Goal: Task Accomplishment & Management: Use online tool/utility

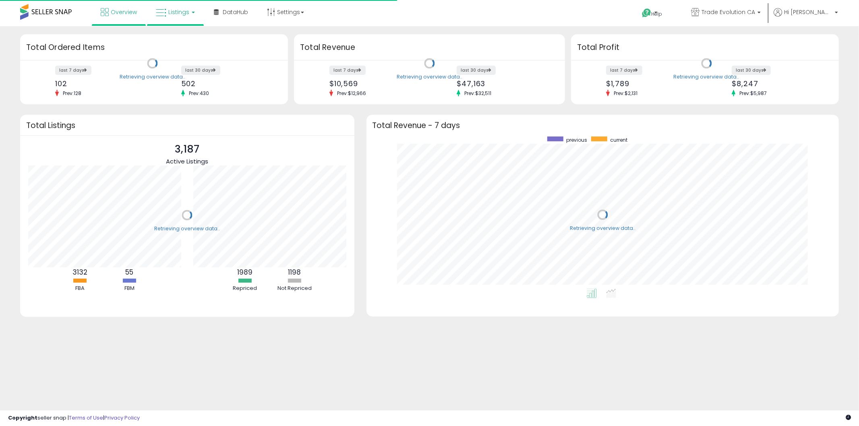
scroll to position [152, 457]
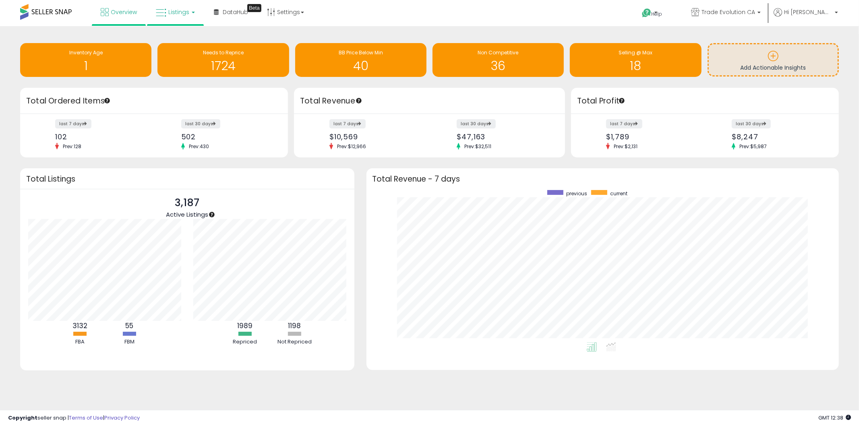
click at [178, 13] on span "Listings" at bounding box center [178, 12] width 21 height 8
click at [177, 39] on icon at bounding box center [181, 40] width 35 height 10
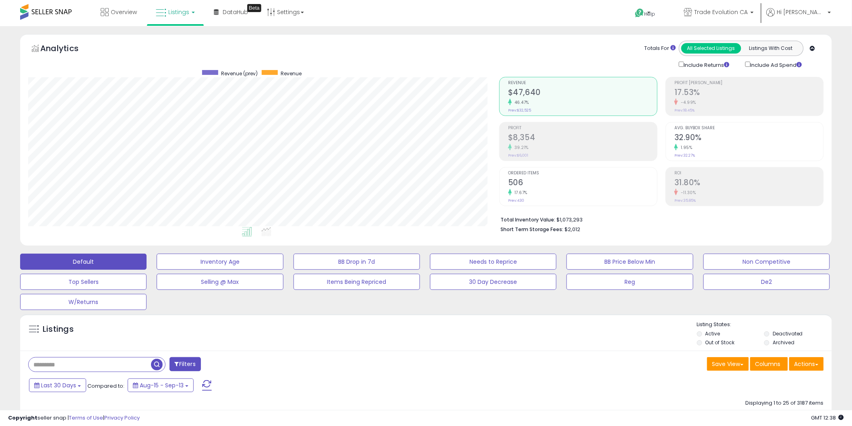
scroll to position [165, 471]
drag, startPoint x: 748, startPoint y: 9, endPoint x: 749, endPoint y: 2, distance: 6.9
click at [749, 7] on link "Trade Evolution CA" at bounding box center [719, 13] width 82 height 26
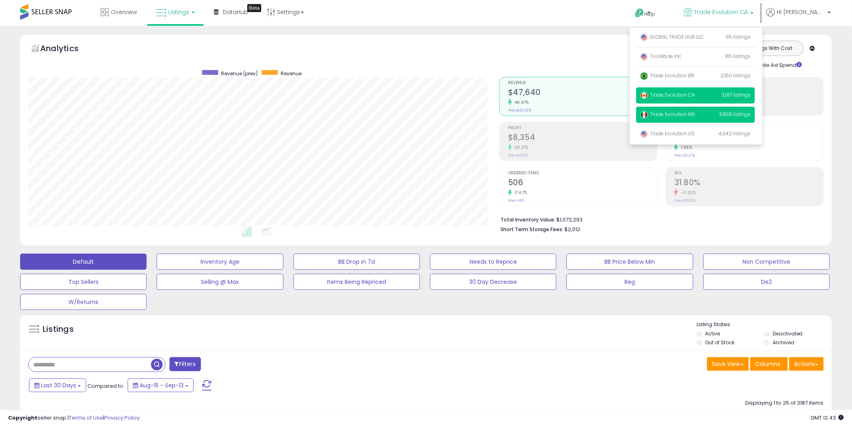
click at [706, 110] on p "Trade Evolution MX 3,838 listings" at bounding box center [696, 115] width 119 height 16
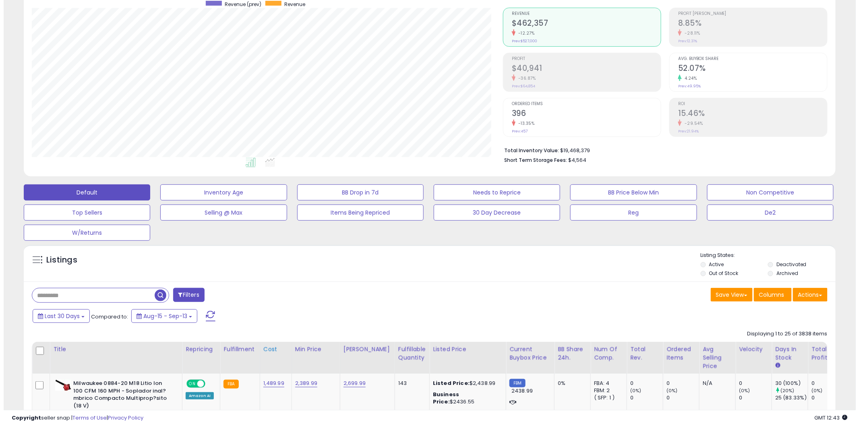
scroll to position [179, 0]
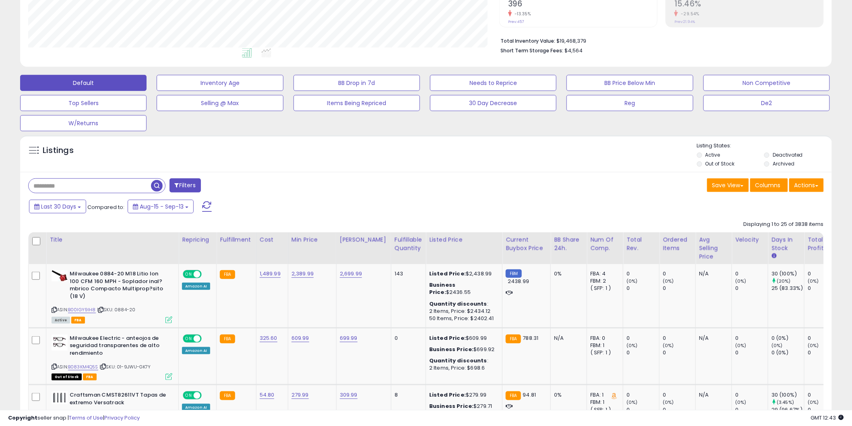
click at [187, 186] on button "Filters" at bounding box center [185, 185] width 31 height 14
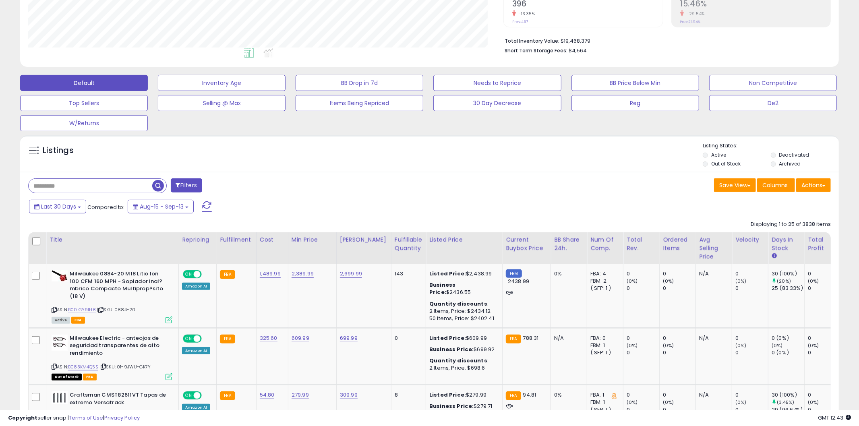
scroll to position [165, 476]
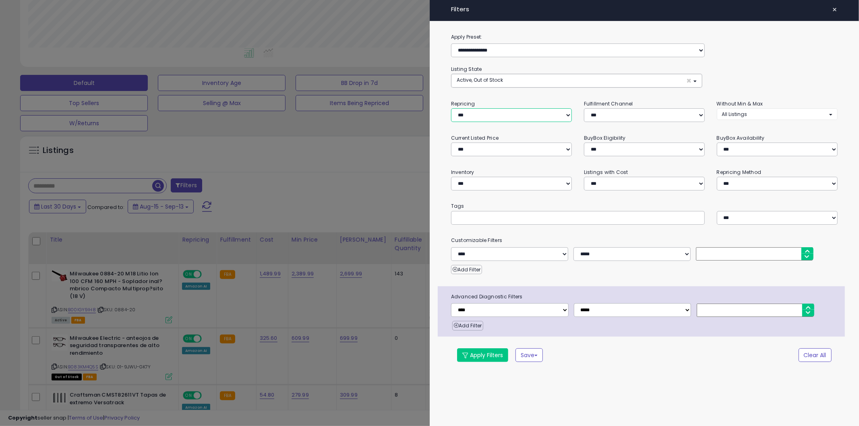
click at [477, 116] on select "**********" at bounding box center [511, 115] width 121 height 14
select select "***"
click at [451, 108] on select "**********" at bounding box center [511, 115] width 121 height 14
click at [742, 114] on span "All Listings" at bounding box center [734, 114] width 25 height 7
click at [743, 127] on link "Without Min" at bounding box center [749, 130] width 60 height 12
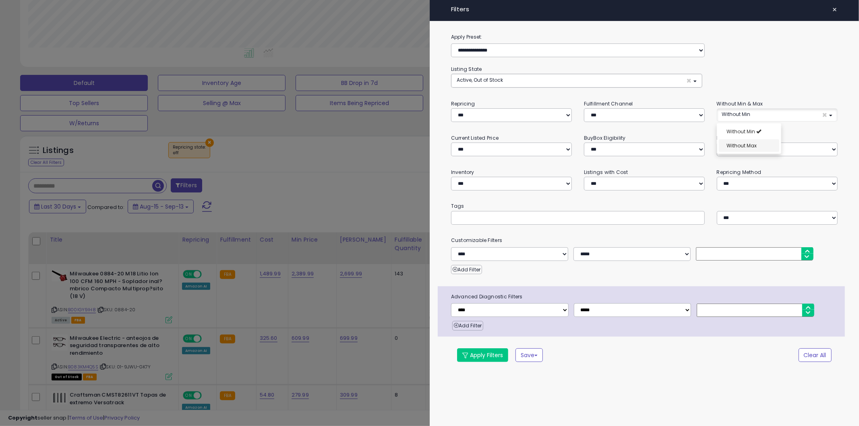
select select "**********"
click at [747, 142] on link "Without Max" at bounding box center [749, 145] width 60 height 12
click at [474, 182] on select "**********" at bounding box center [511, 184] width 121 height 14
select select "********"
click at [451, 177] on select "**********" at bounding box center [511, 184] width 121 height 14
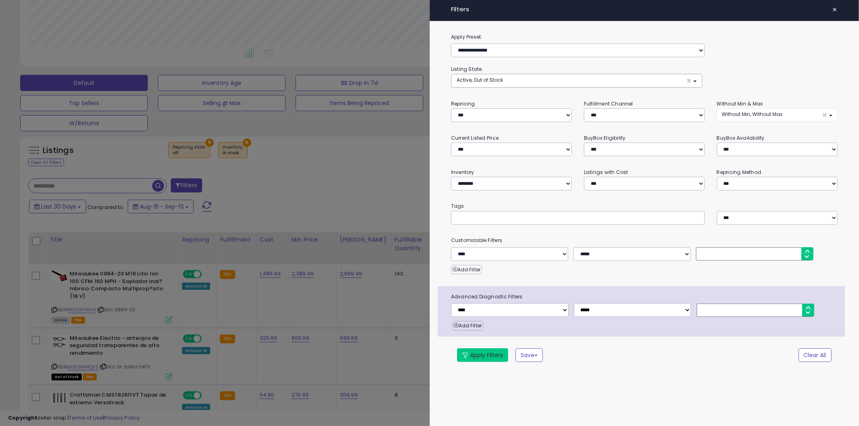
click at [483, 357] on button "Apply Filters" at bounding box center [482, 355] width 51 height 14
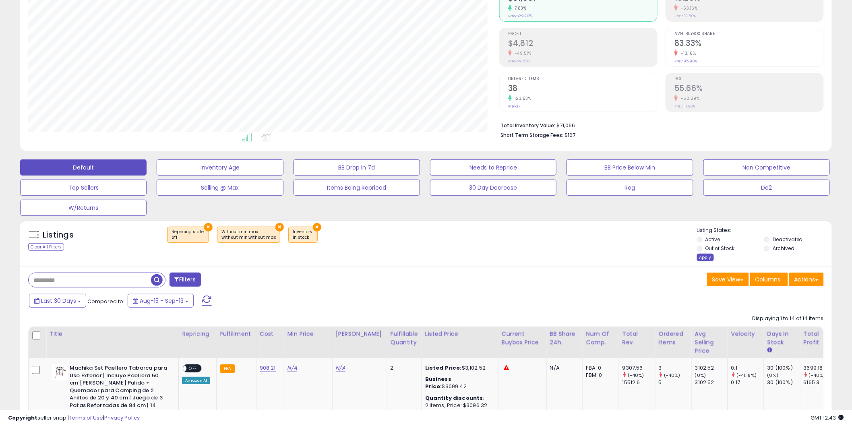
scroll to position [165, 471]
click at [707, 255] on div "Apply" at bounding box center [705, 258] width 17 height 8
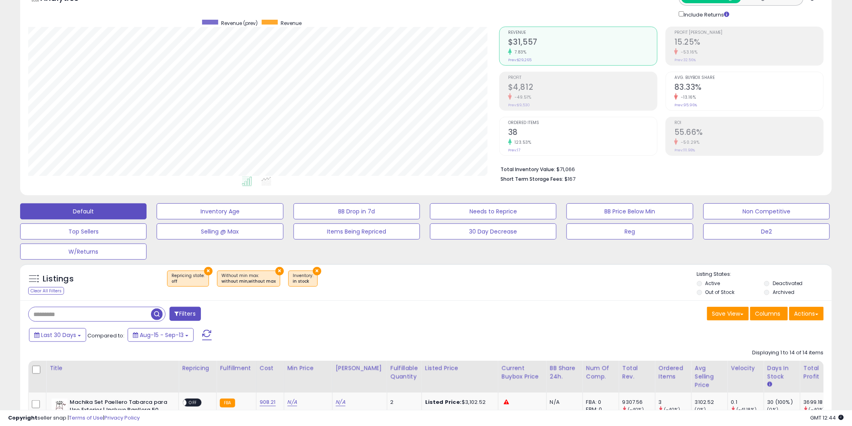
scroll to position [134, 0]
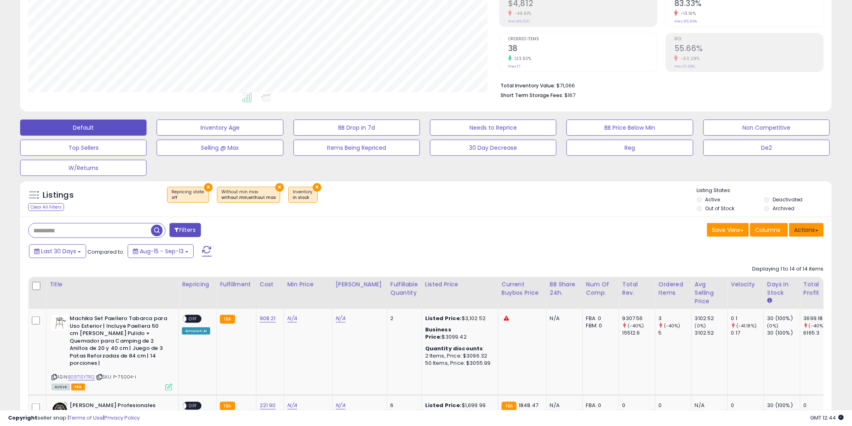
click at [804, 230] on button "Actions" at bounding box center [807, 230] width 35 height 14
click at [763, 280] on link "Export All Columns" at bounding box center [774, 281] width 88 height 12
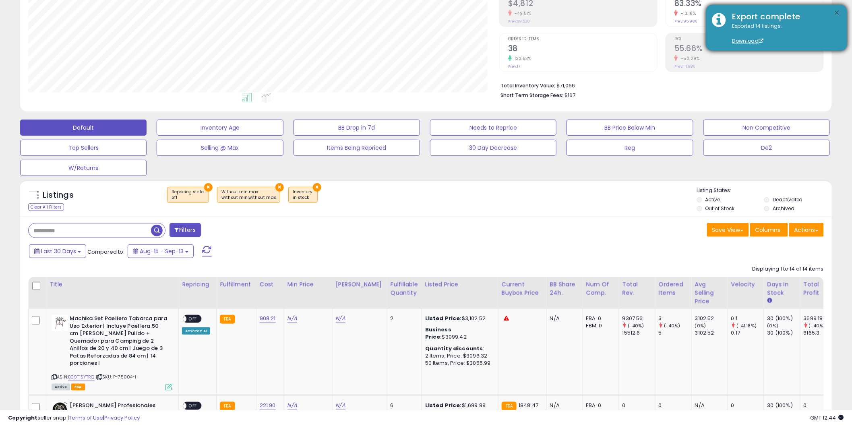
click at [835, 12] on button "×" at bounding box center [837, 13] width 6 height 10
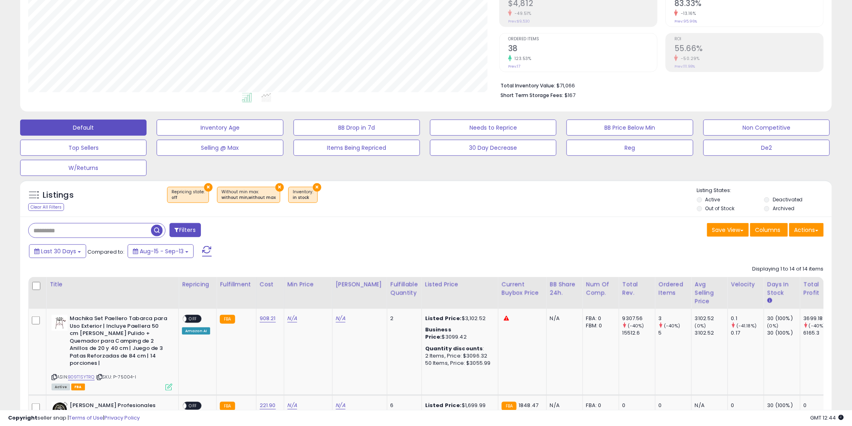
scroll to position [0, 0]
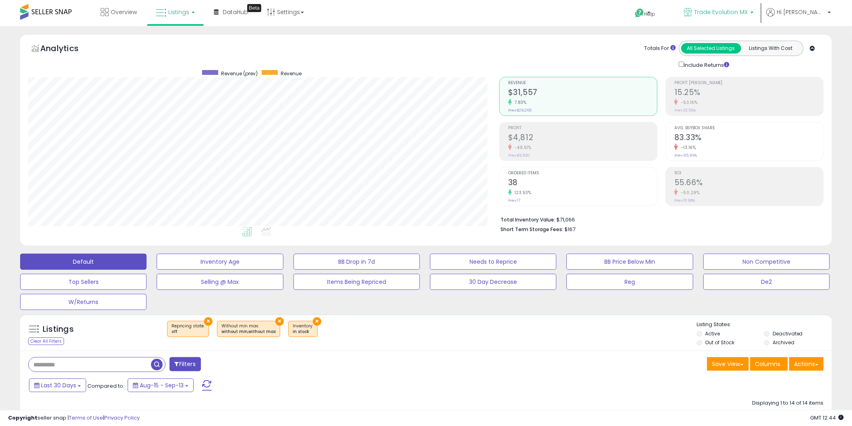
click at [749, 10] on span "Trade Evolution MX" at bounding box center [722, 12] width 54 height 8
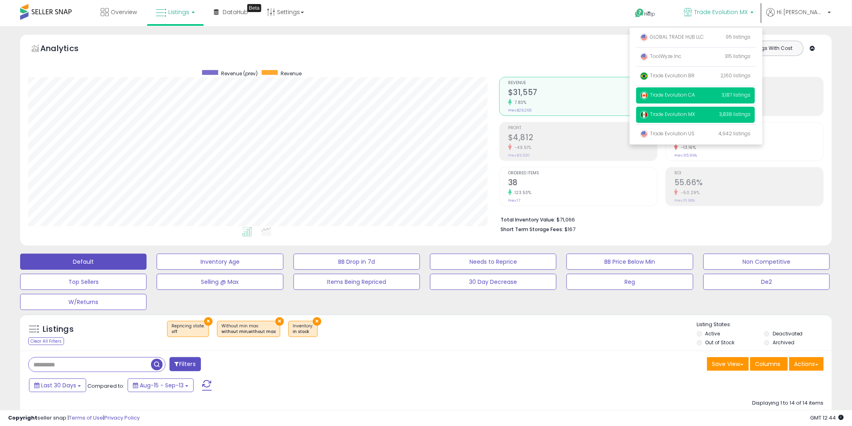
click at [691, 96] on span "Trade Evolution CA" at bounding box center [668, 94] width 55 height 7
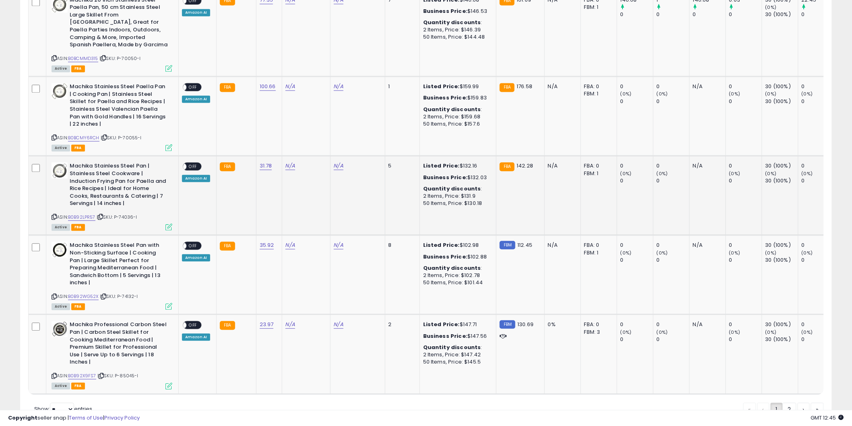
scroll to position [1973, 0]
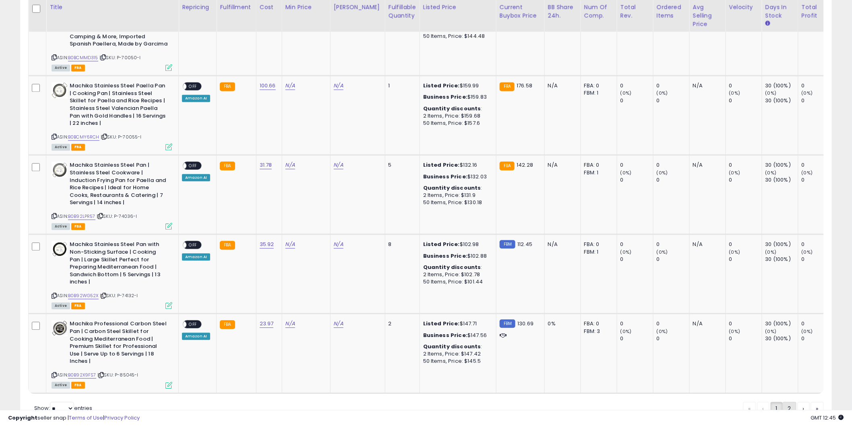
click at [787, 402] on link "2" at bounding box center [790, 409] width 14 height 14
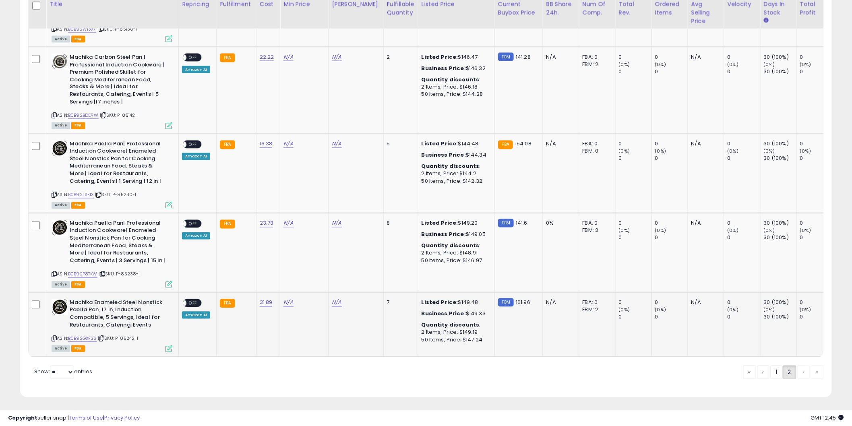
scroll to position [561, 0]
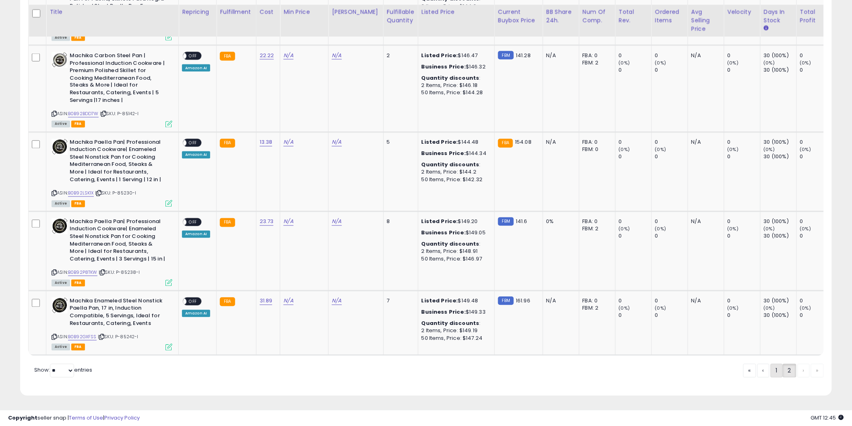
click at [774, 373] on link "1" at bounding box center [777, 371] width 12 height 14
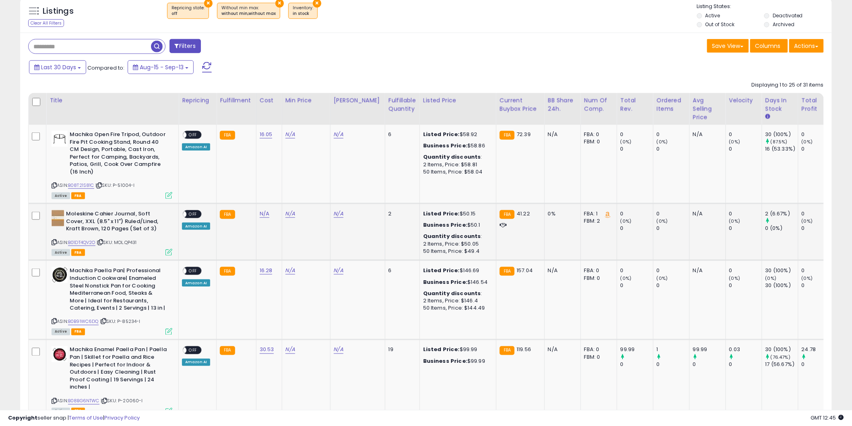
scroll to position [184, 0]
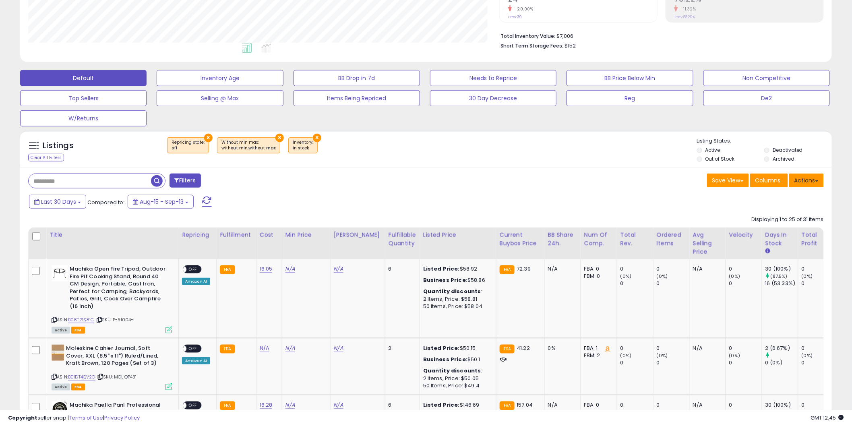
click at [811, 179] on button "Actions" at bounding box center [807, 181] width 35 height 14
click at [772, 232] on link "Export All Columns" at bounding box center [774, 232] width 88 height 12
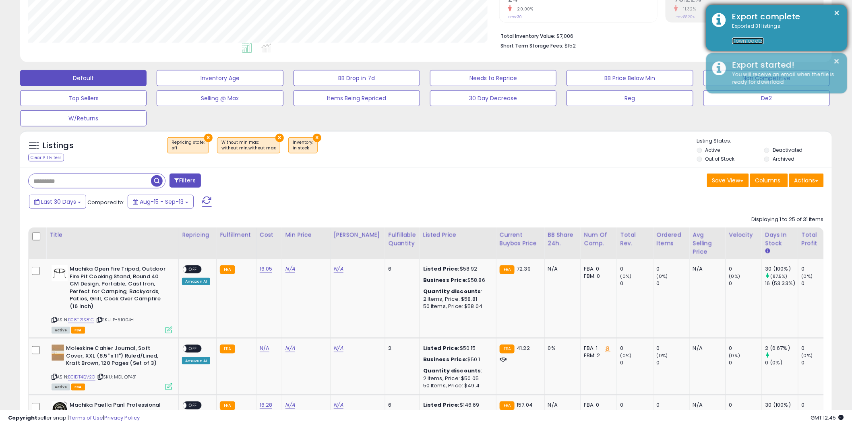
click at [746, 38] on link "Download" at bounding box center [748, 40] width 31 height 7
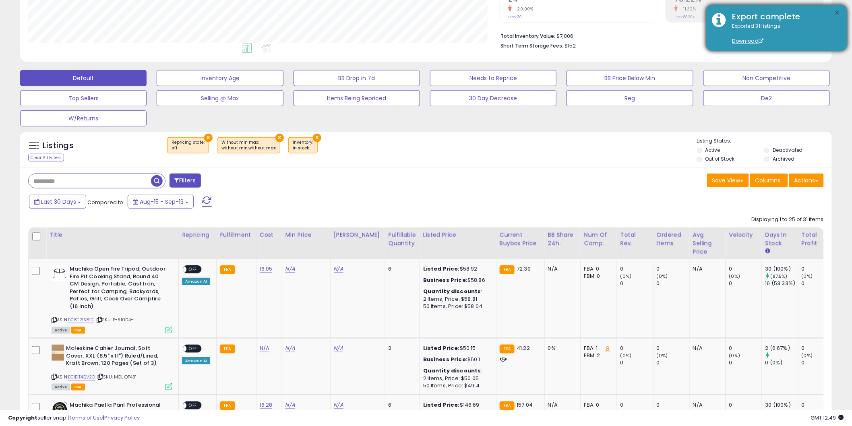
click at [838, 15] on button "×" at bounding box center [837, 13] width 6 height 10
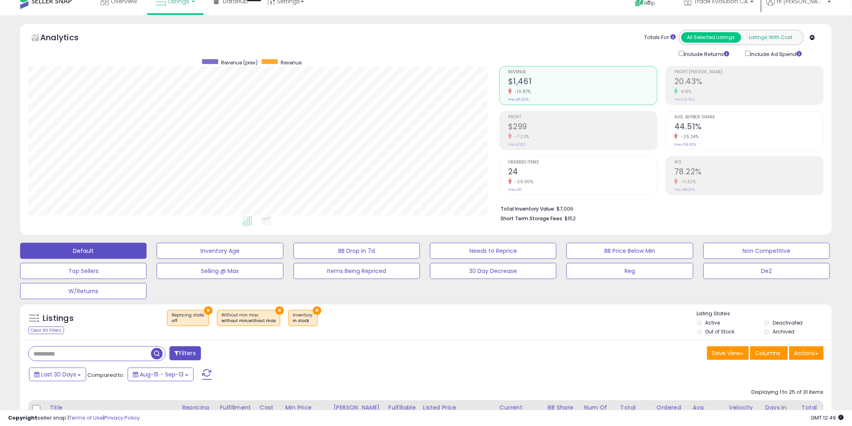
scroll to position [0, 0]
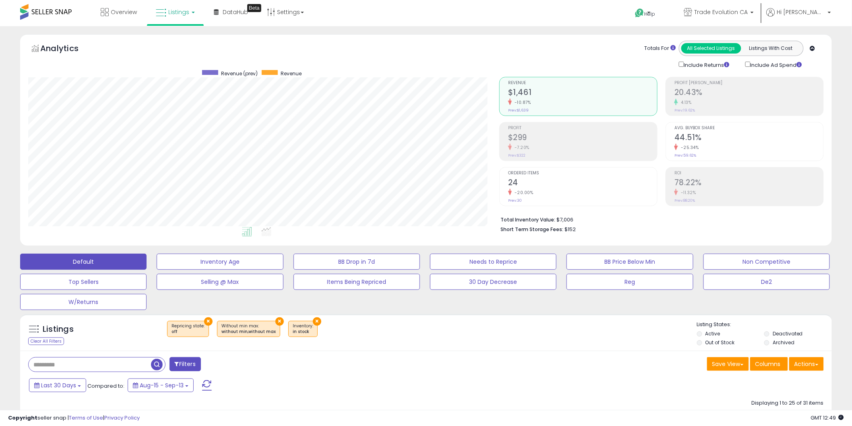
drag, startPoint x: 775, startPoint y: 36, endPoint x: 775, endPoint y: 42, distance: 5.7
drag, startPoint x: 775, startPoint y: 42, endPoint x: 747, endPoint y: 12, distance: 40.8
click at [747, 12] on span "Trade Evolution CA" at bounding box center [722, 12] width 54 height 8
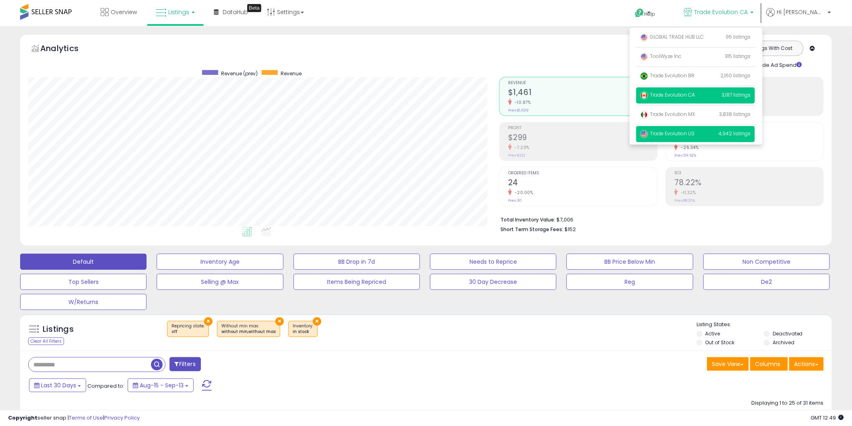
click at [695, 134] on span "Trade Evolution US" at bounding box center [668, 133] width 55 height 7
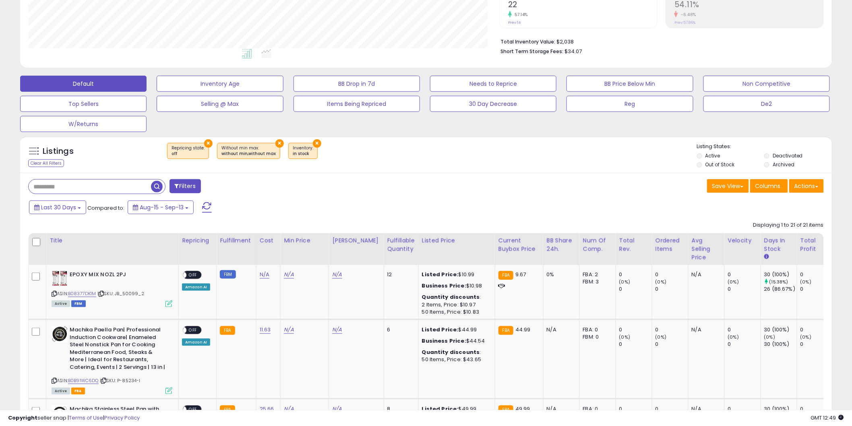
scroll to position [179, 0]
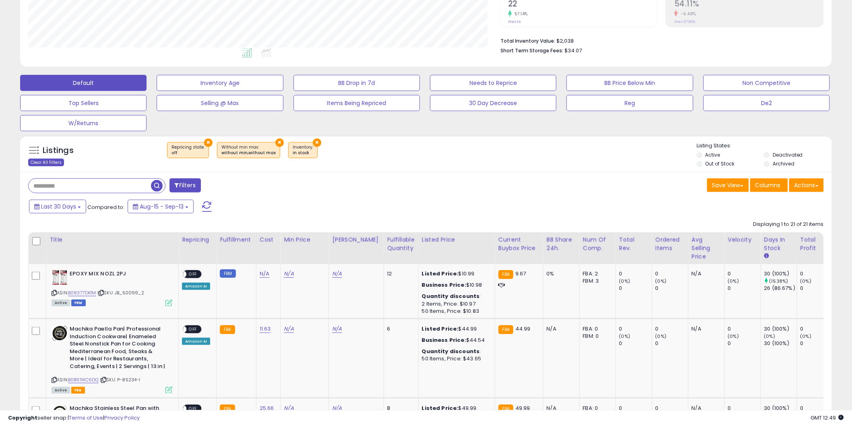
click at [46, 162] on div "Clear All Filters" at bounding box center [46, 163] width 36 height 8
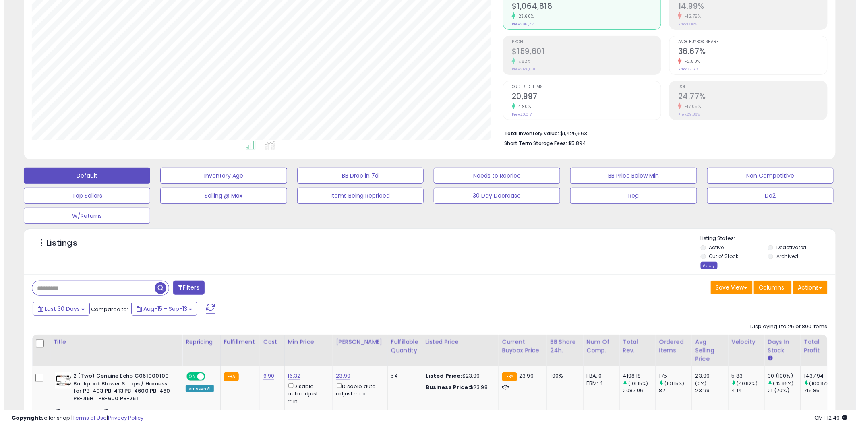
scroll to position [165, 471]
click at [702, 268] on div "Apply" at bounding box center [705, 266] width 17 height 8
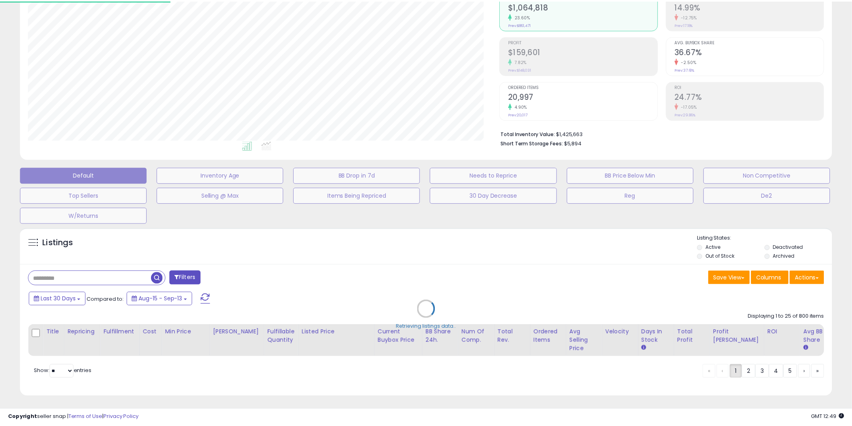
scroll to position [165, 476]
click at [451, 244] on div "Retrieving listings data.." at bounding box center [429, 315] width 831 height 183
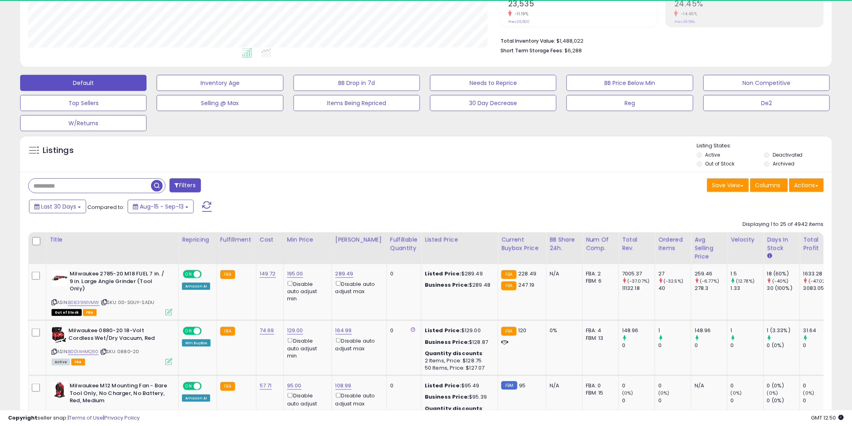
scroll to position [165, 471]
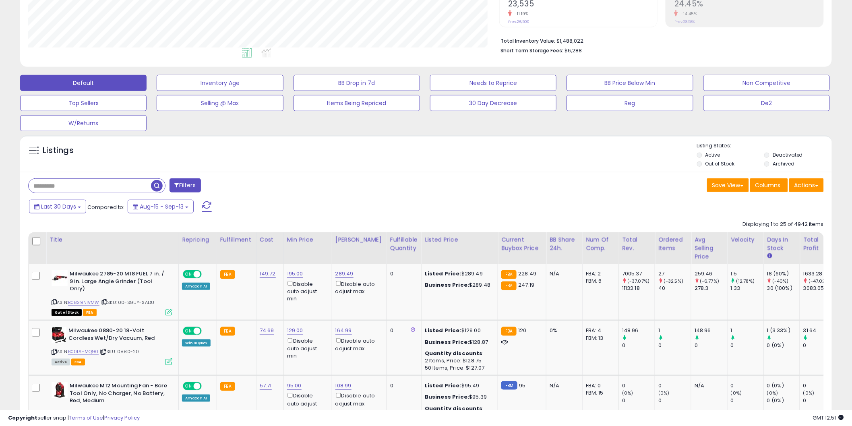
drag, startPoint x: 89, startPoint y: 187, endPoint x: 79, endPoint y: 187, distance: 9.7
click at [89, 187] on input "text" at bounding box center [90, 186] width 122 height 14
paste input "**********"
click at [235, 186] on span "button" at bounding box center [235, 186] width 12 height 12
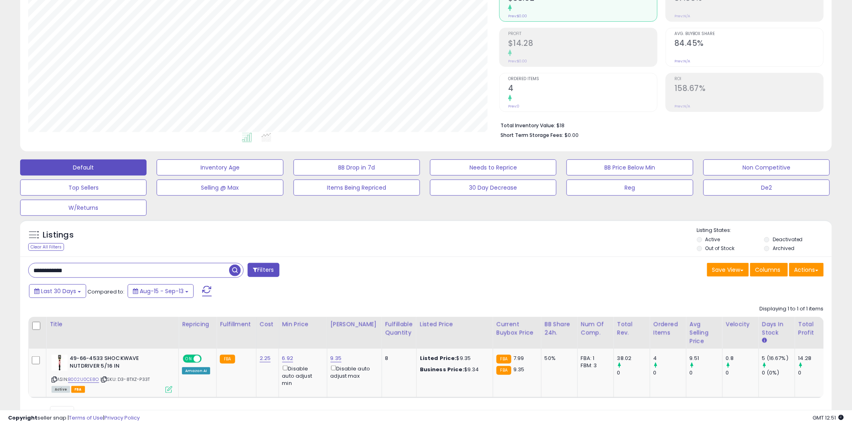
drag, startPoint x: 77, startPoint y: 271, endPoint x: 4, endPoint y: 273, distance: 72.9
click at [4, 273] on div "**********" at bounding box center [426, 190] width 844 height 500
paste input "text"
click at [235, 271] on span "button" at bounding box center [235, 271] width 12 height 12
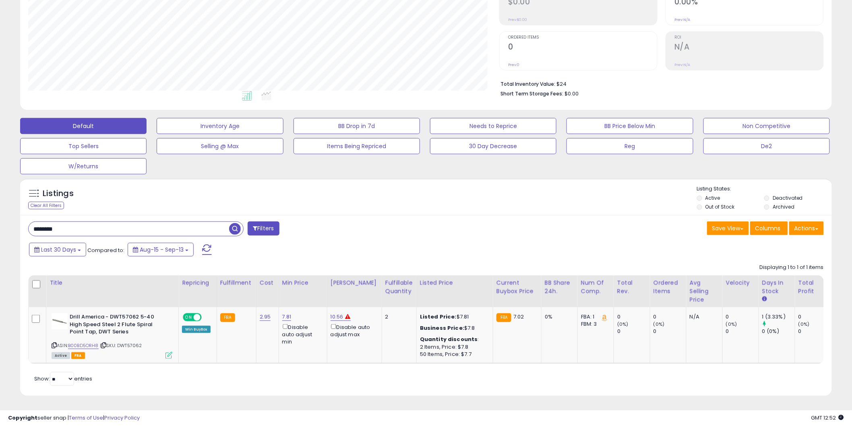
drag, startPoint x: 74, startPoint y: 222, endPoint x: 14, endPoint y: 223, distance: 60.0
click at [14, 223] on div "Listings Clear All Filters" at bounding box center [426, 290] width 824 height 232
paste input "*"
click at [236, 223] on span "button" at bounding box center [235, 229] width 12 height 12
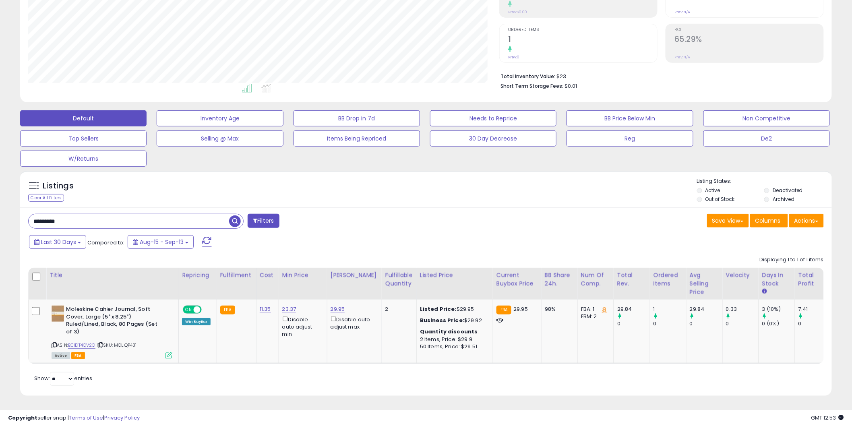
drag, startPoint x: 73, startPoint y: 218, endPoint x: 6, endPoint y: 216, distance: 66.5
click at [6, 216] on div "**********" at bounding box center [426, 148] width 844 height 515
paste input "text"
type input "********"
click at [236, 216] on span "button" at bounding box center [235, 222] width 12 height 12
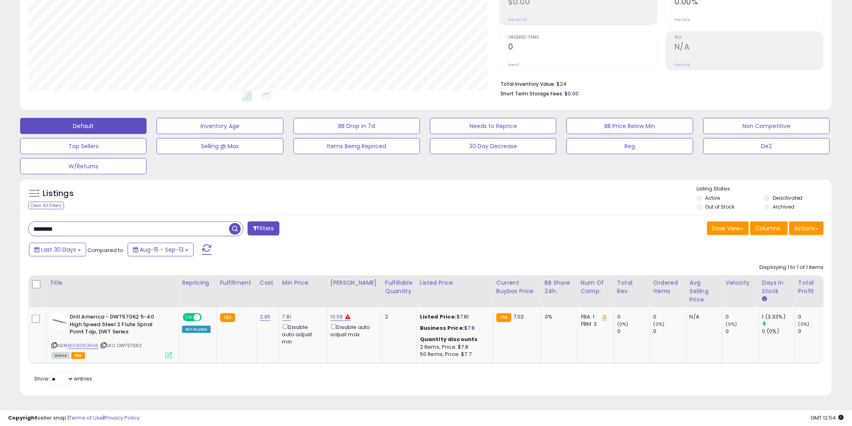
scroll to position [0, 0]
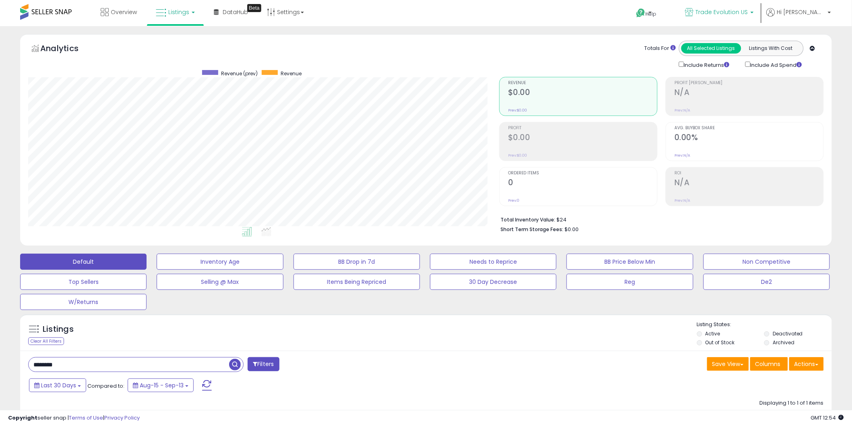
click at [749, 13] on span "Trade Evolution US" at bounding box center [722, 12] width 52 height 8
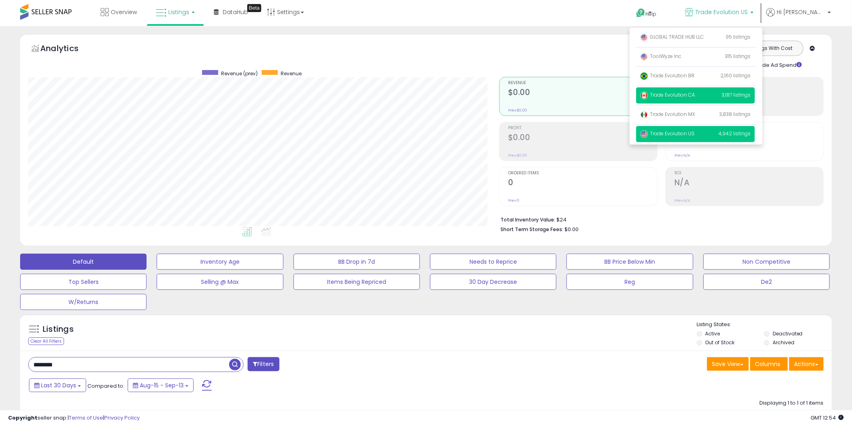
click at [696, 95] on span "Trade Evolution CA" at bounding box center [668, 94] width 55 height 7
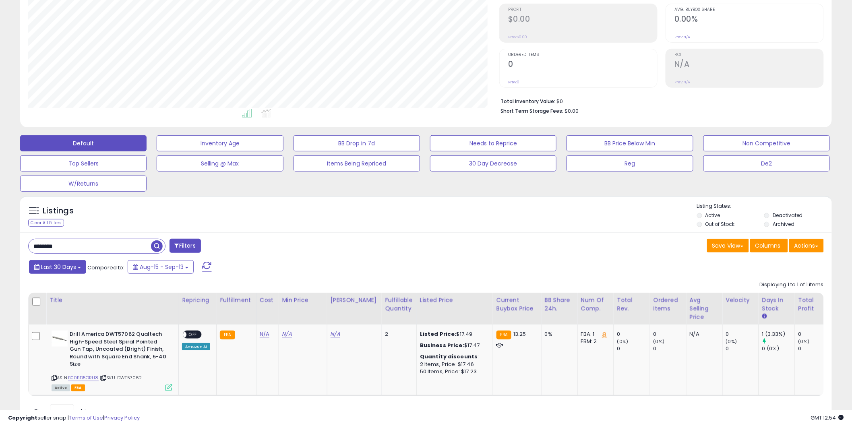
scroll to position [134, 0]
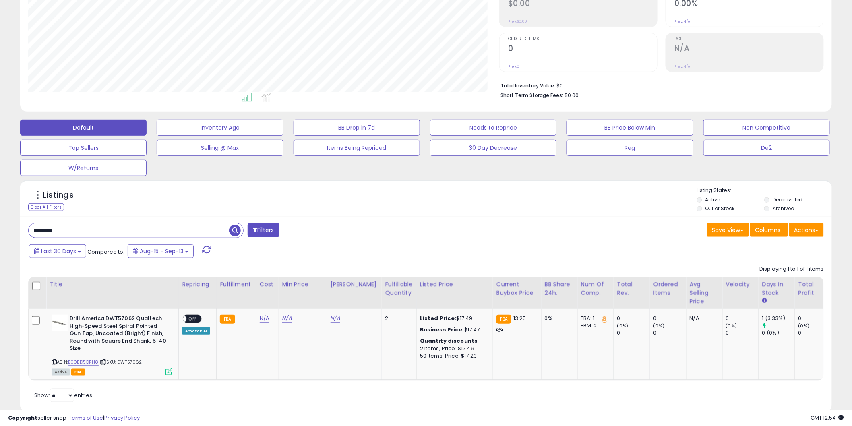
drag, startPoint x: 73, startPoint y: 232, endPoint x: 11, endPoint y: 231, distance: 61.6
click at [11, 231] on div "**********" at bounding box center [426, 161] width 844 height 523
paste input "****"
click at [234, 230] on span "button" at bounding box center [235, 231] width 12 height 12
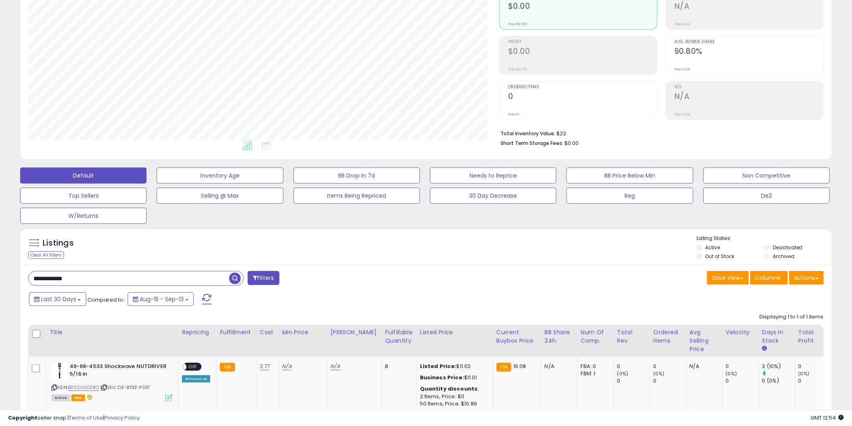
scroll to position [165, 471]
click at [89, 388] on link "B002U0CE8O" at bounding box center [83, 387] width 31 height 7
drag, startPoint x: 87, startPoint y: 280, endPoint x: 6, endPoint y: 277, distance: 81.0
click at [6, 277] on div "**********" at bounding box center [426, 201] width 844 height 506
paste input "text"
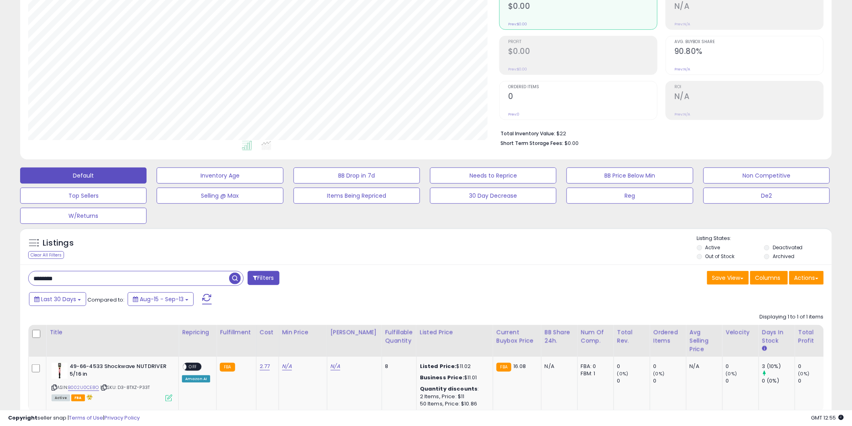
click at [239, 279] on span "button" at bounding box center [235, 279] width 12 height 12
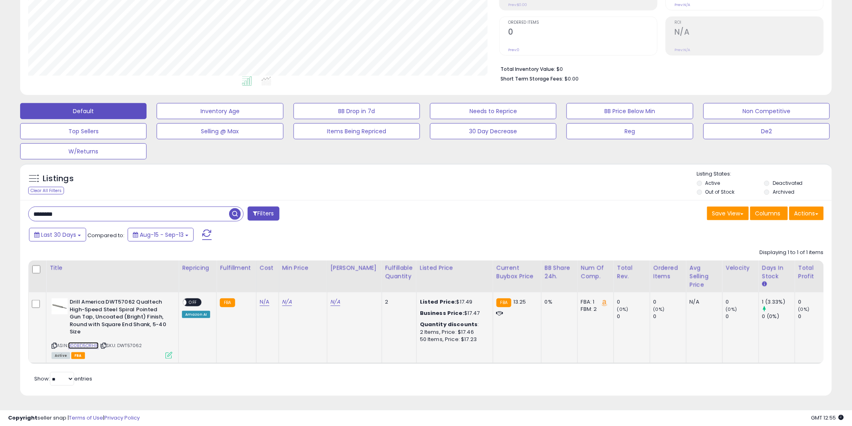
click at [86, 342] on link "B00BD5ORH8" at bounding box center [83, 345] width 31 height 7
drag, startPoint x: 90, startPoint y: 212, endPoint x: 6, endPoint y: 209, distance: 84.6
click at [6, 209] on div "**********" at bounding box center [426, 145] width 844 height 523
paste input "*"
type input "*********"
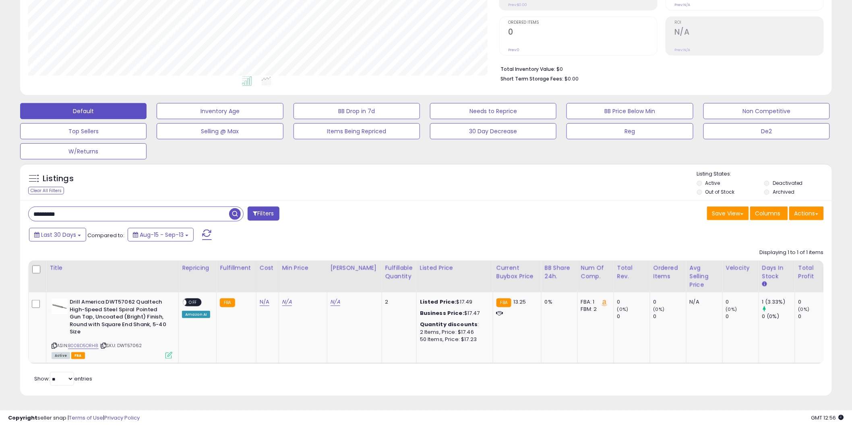
click at [234, 208] on span "button" at bounding box center [235, 214] width 12 height 12
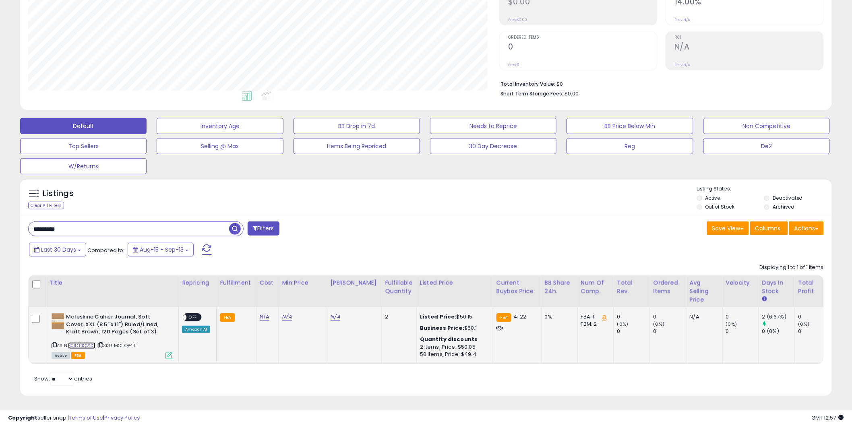
click at [87, 342] on link "B01DT4QV2O" at bounding box center [81, 345] width 27 height 7
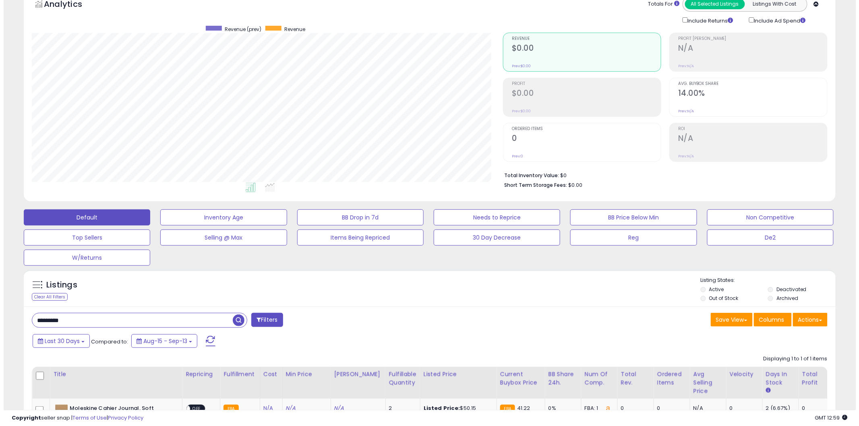
scroll to position [134, 0]
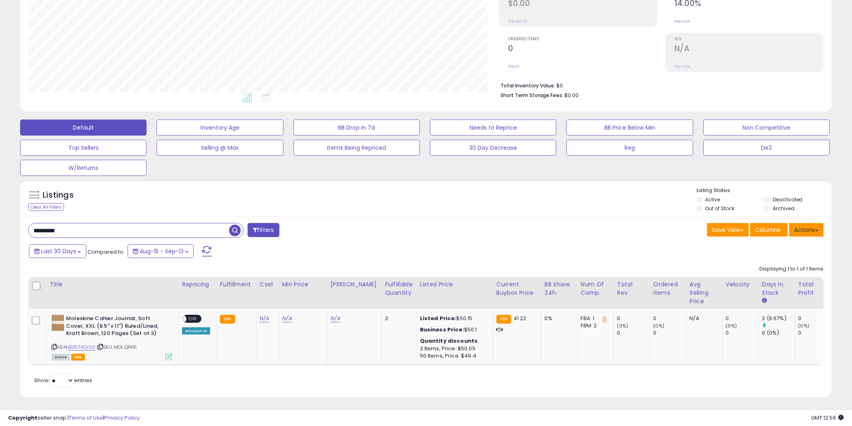
click at [808, 232] on button "Actions" at bounding box center [807, 230] width 35 height 14
click at [761, 244] on link "Import" at bounding box center [774, 247] width 88 height 12
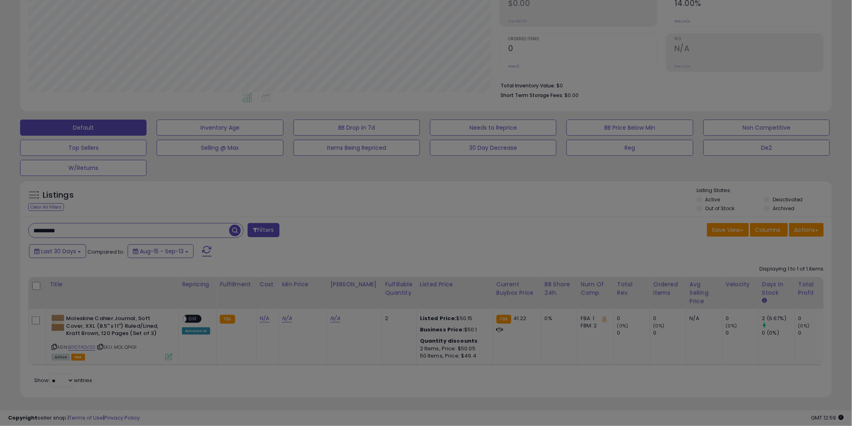
scroll to position [165, 476]
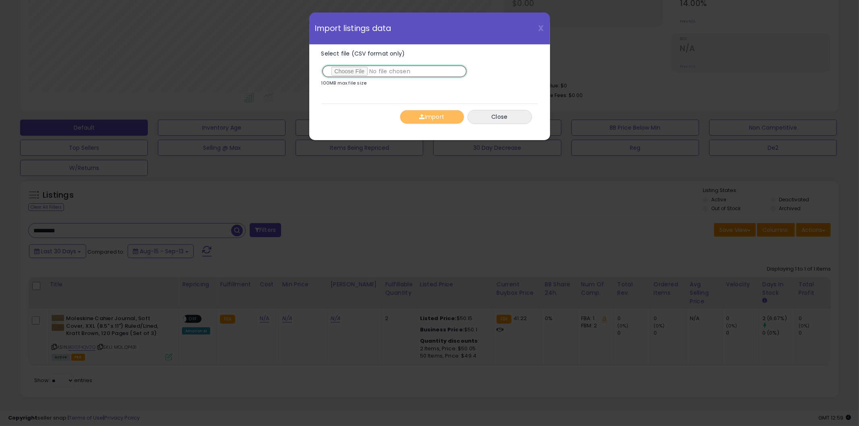
click at [344, 71] on input "Select file (CSV format only)" at bounding box center [395, 71] width 146 height 14
type input "**********"
click at [425, 114] on button "Import" at bounding box center [432, 117] width 64 height 14
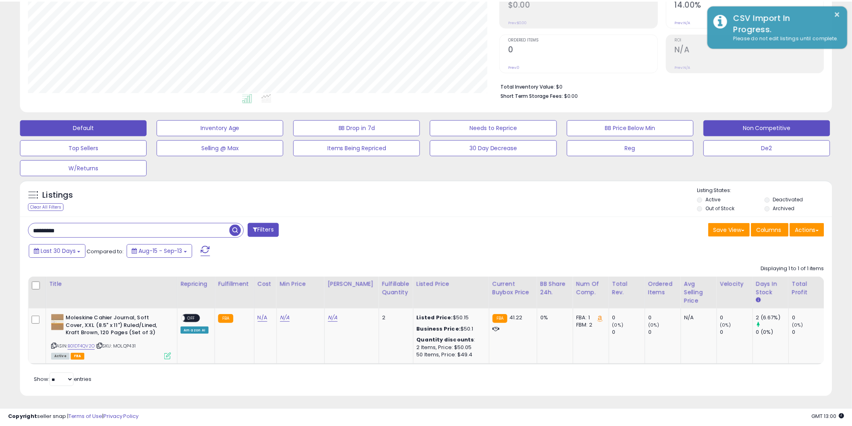
scroll to position [402717, 402410]
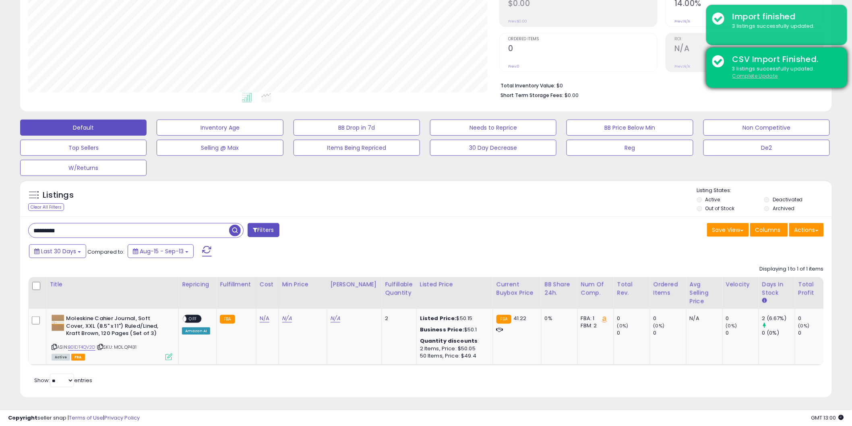
click at [756, 77] on u "Complete Update" at bounding box center [756, 76] width 46 height 7
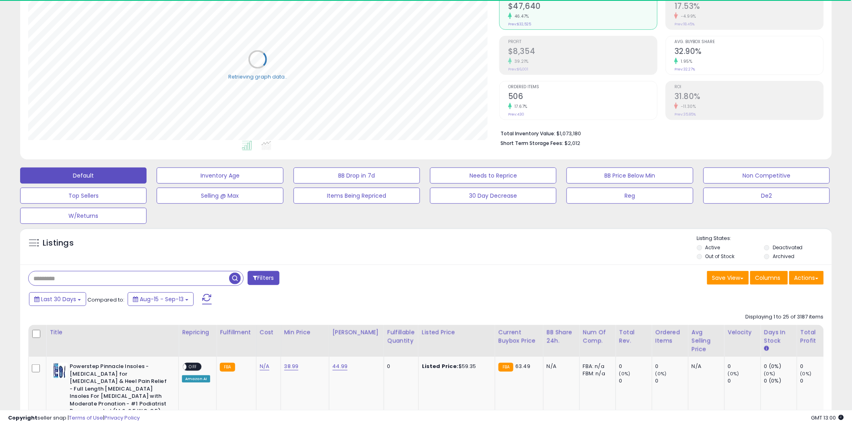
drag, startPoint x: 57, startPoint y: 279, endPoint x: 27, endPoint y: 279, distance: 30.2
click at [27, 279] on div "Filters" at bounding box center [224, 279] width 404 height 16
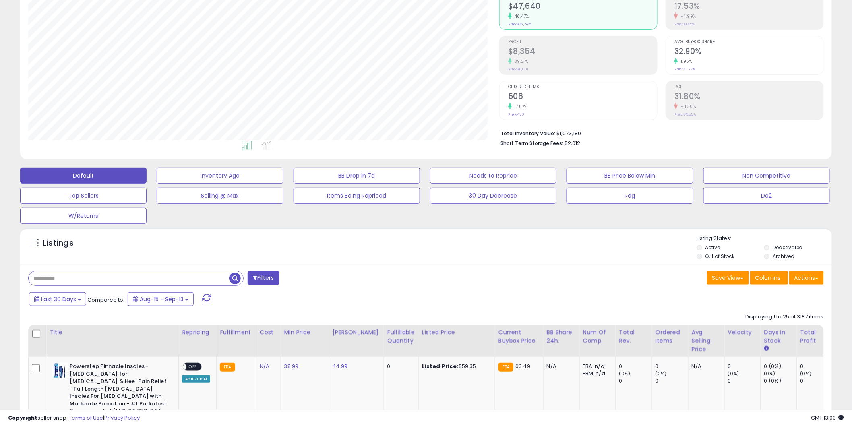
click at [59, 280] on input "text" at bounding box center [129, 279] width 201 height 14
paste input "**********"
click at [235, 281] on span "button" at bounding box center [235, 279] width 12 height 12
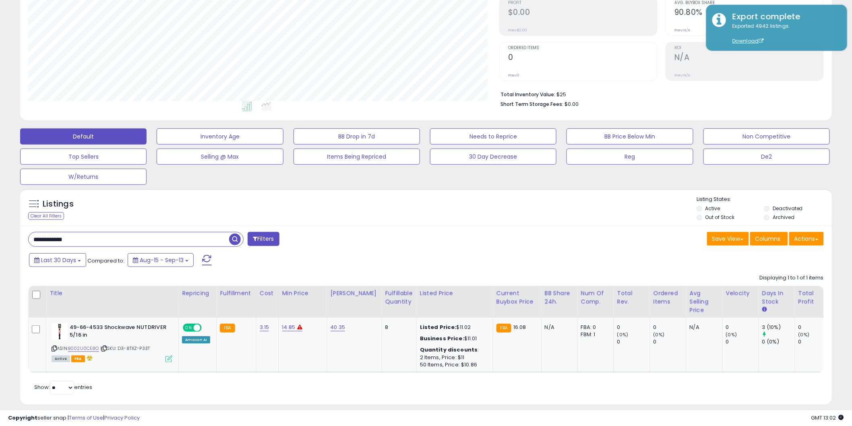
scroll to position [141, 0]
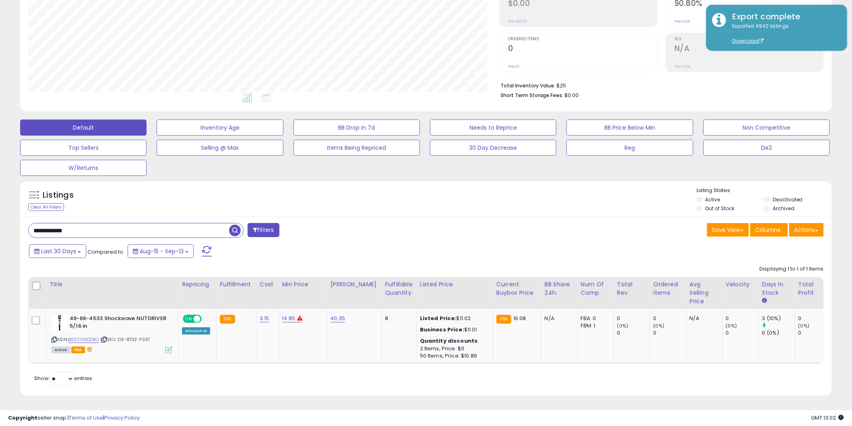
drag, startPoint x: 87, startPoint y: 224, endPoint x: 27, endPoint y: 220, distance: 60.2
click at [27, 223] on div "**********" at bounding box center [224, 231] width 404 height 16
paste input "text"
click at [237, 225] on span "button" at bounding box center [235, 231] width 12 height 12
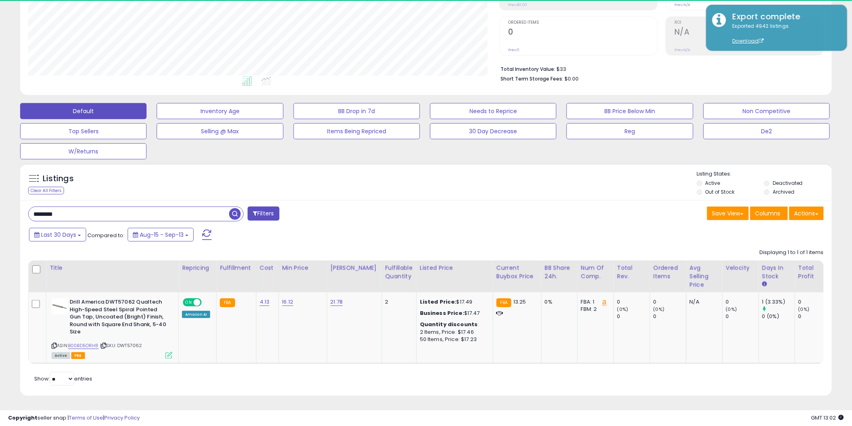
scroll to position [165, 471]
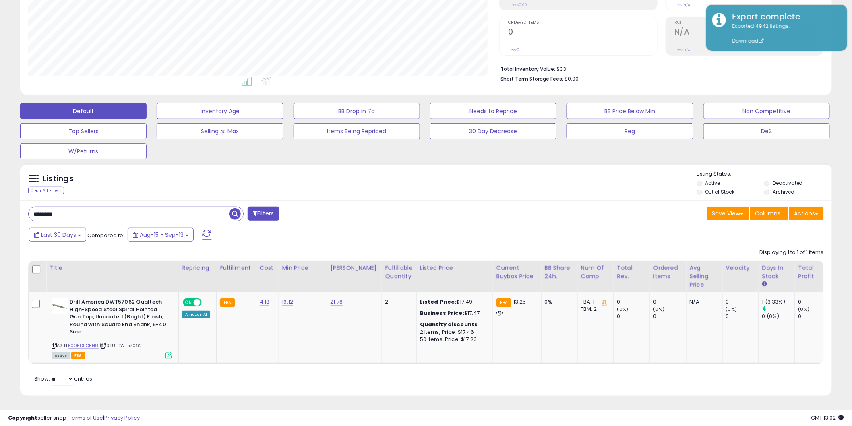
drag, startPoint x: 68, startPoint y: 207, endPoint x: 8, endPoint y: 203, distance: 59.4
click at [8, 203] on div "**********" at bounding box center [426, 145] width 844 height 523
paste input "*"
click at [235, 208] on span "button" at bounding box center [235, 214] width 12 height 12
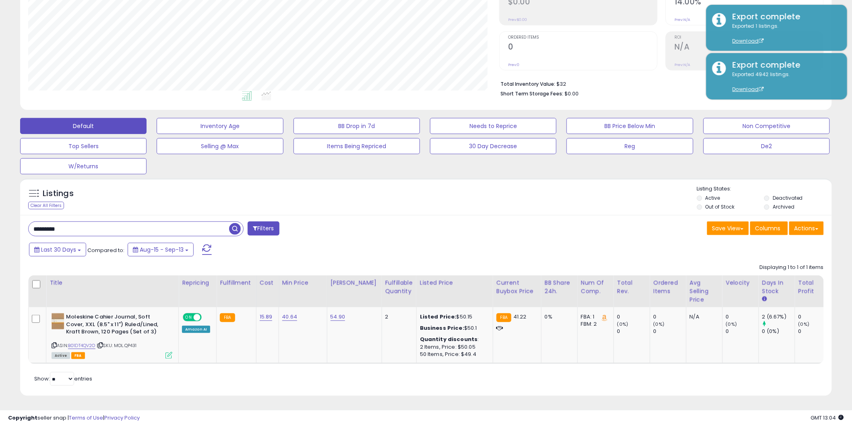
drag, startPoint x: 39, startPoint y: 222, endPoint x: 23, endPoint y: 222, distance: 16.5
click at [23, 222] on div "********* Filters" at bounding box center [224, 230] width 404 height 16
paste input "***"
type input "**********"
click at [236, 223] on span "button" at bounding box center [235, 229] width 12 height 12
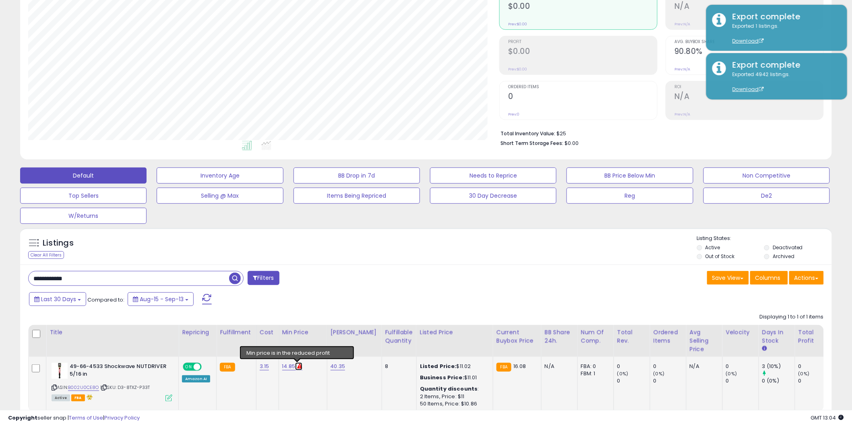
click at [297, 367] on icon at bounding box center [299, 366] width 5 height 5
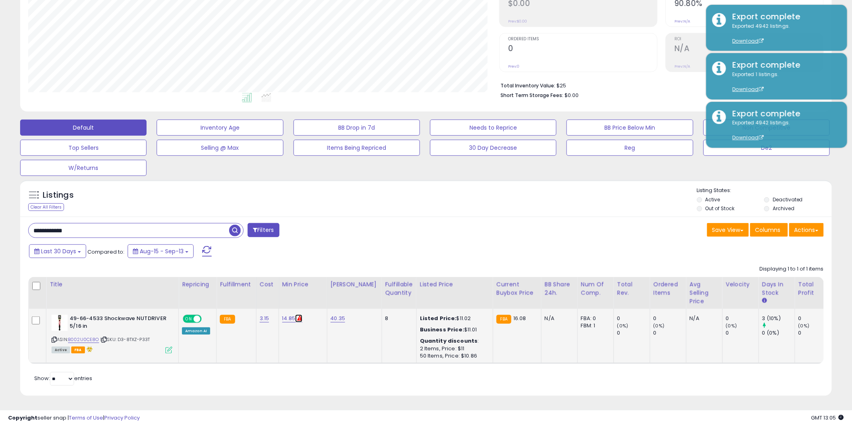
scroll to position [141, 0]
